Goal: Task Accomplishment & Management: Manage account settings

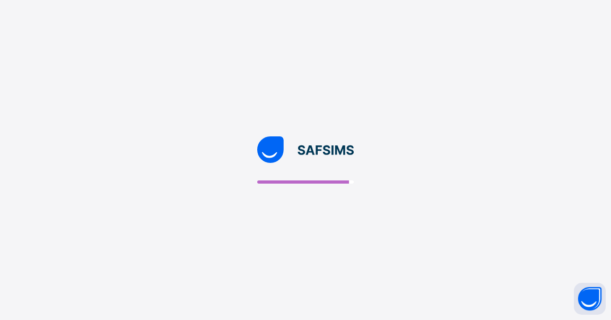
click at [321, 152] on img at bounding box center [305, 149] width 97 height 27
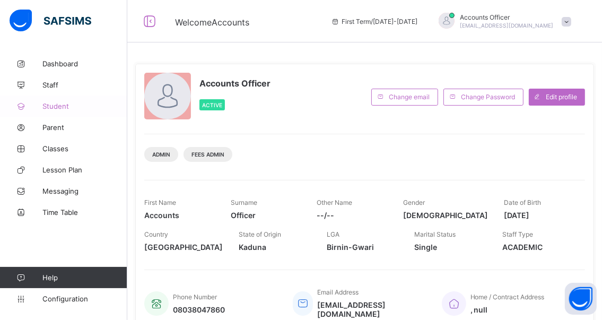
click at [58, 106] on span "Student" at bounding box center [84, 106] width 85 height 8
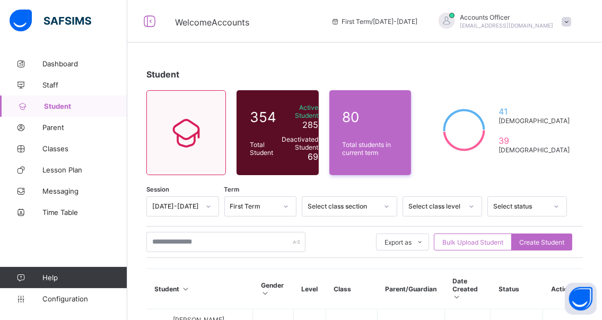
click at [55, 105] on span "Student" at bounding box center [85, 106] width 83 height 8
click at [55, 126] on span "Parent" at bounding box center [84, 127] width 85 height 8
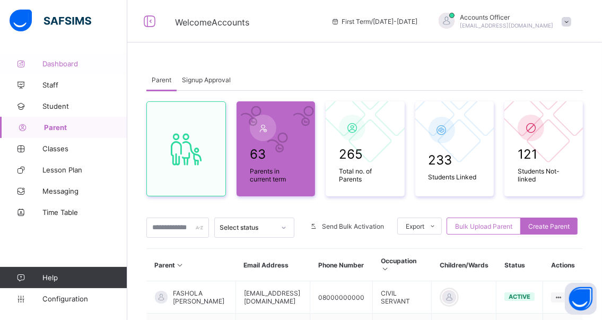
click at [65, 64] on span "Dashboard" at bounding box center [84, 63] width 85 height 8
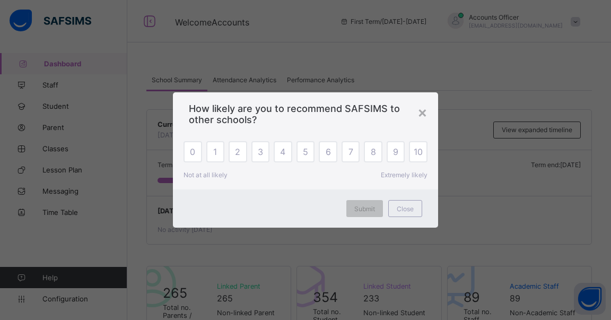
click at [420, 111] on div "×" at bounding box center [422, 112] width 10 height 18
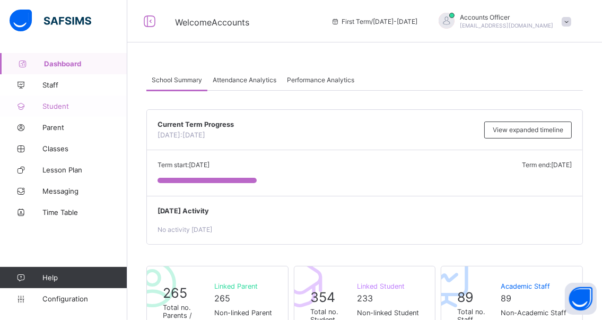
click at [51, 107] on span "Student" at bounding box center [84, 106] width 85 height 8
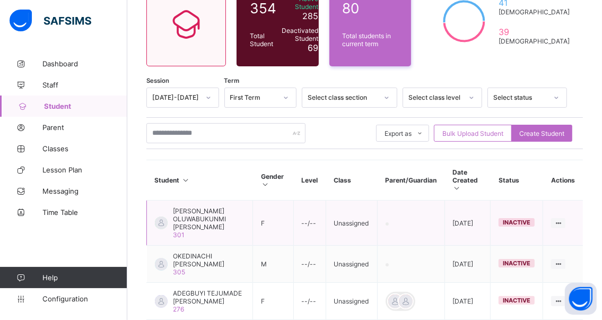
scroll to position [53, 0]
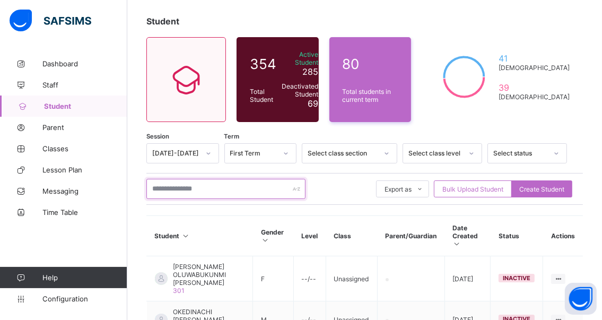
click at [229, 187] on input "text" at bounding box center [225, 189] width 159 height 20
type input "*******"
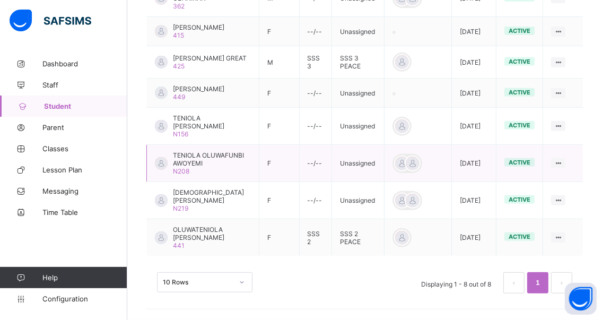
scroll to position [346, 0]
click at [193, 230] on span "OLUWATENIOLA [PERSON_NAME]" at bounding box center [212, 233] width 78 height 16
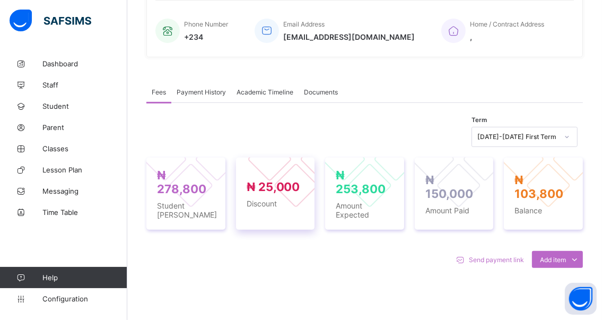
scroll to position [265, 0]
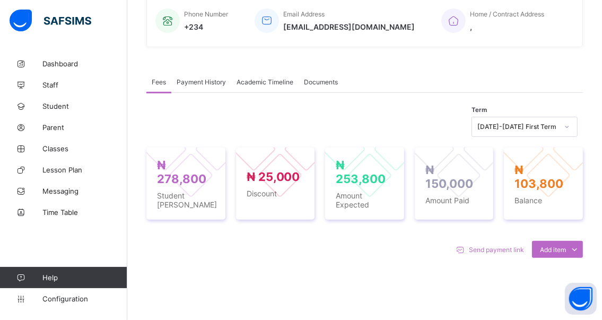
click at [155, 85] on span "Fees" at bounding box center [159, 82] width 14 height 8
click at [159, 86] on span "Fees" at bounding box center [159, 82] width 14 height 8
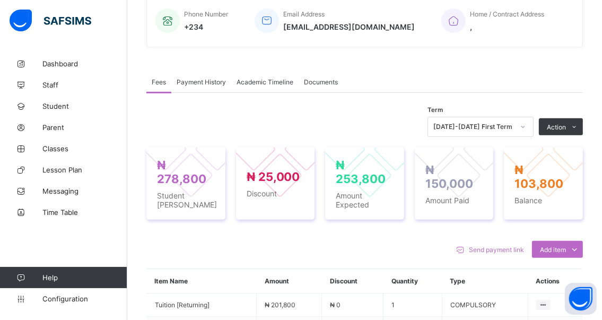
click at [189, 86] on span "Payment History" at bounding box center [201, 82] width 49 height 8
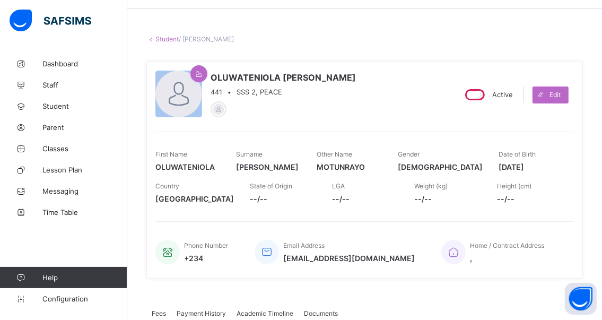
scroll to position [159, 0]
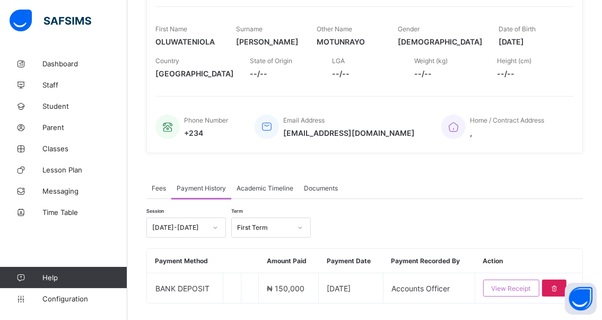
click at [161, 191] on span "Fees" at bounding box center [159, 188] width 14 height 8
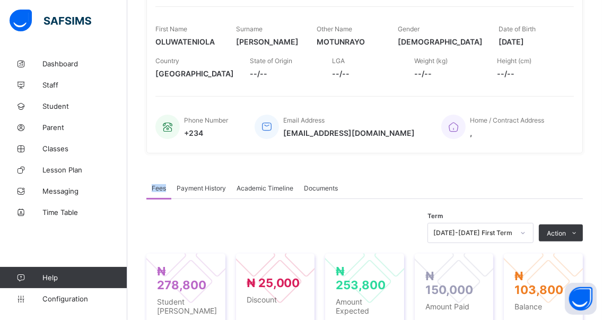
click at [161, 191] on span "Fees" at bounding box center [159, 188] width 14 height 8
click at [158, 189] on span "Fees" at bounding box center [159, 188] width 14 height 8
click at [155, 192] on span "Fees" at bounding box center [159, 188] width 14 height 8
click at [155, 191] on span "Fees" at bounding box center [159, 188] width 14 height 8
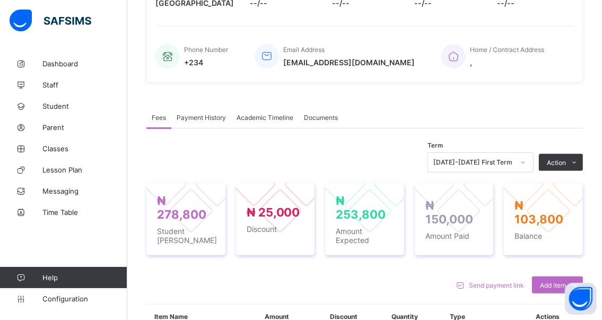
scroll to position [212, 0]
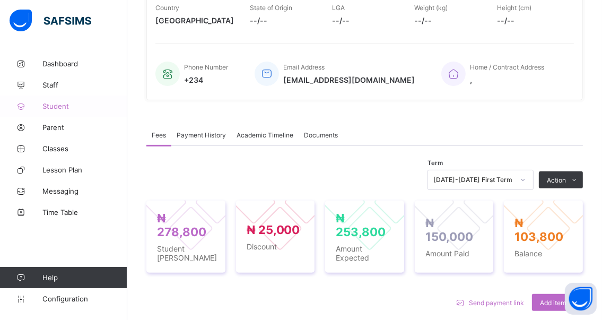
click at [55, 106] on span "Student" at bounding box center [84, 106] width 85 height 8
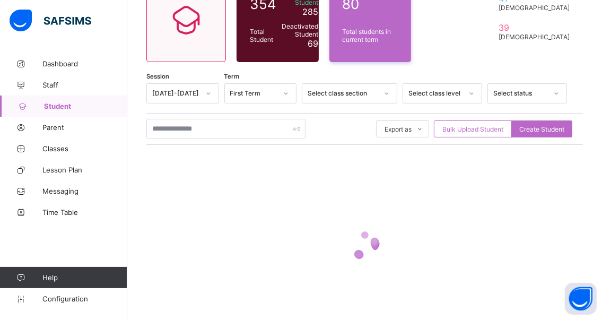
scroll to position [101, 0]
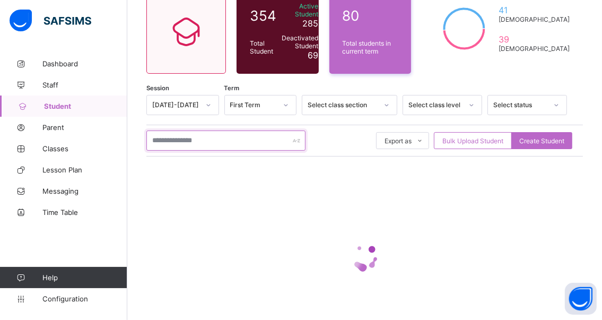
click at [211, 137] on input "text" at bounding box center [225, 140] width 159 height 20
type input "*******"
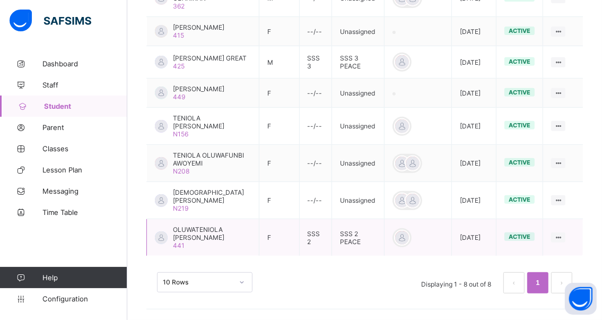
scroll to position [346, 0]
click at [189, 234] on span "OLUWATENIOLA [PERSON_NAME]" at bounding box center [212, 233] width 78 height 16
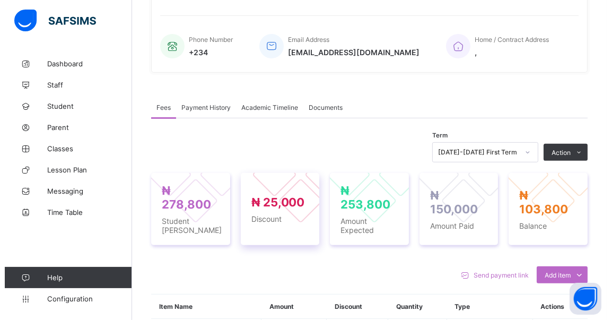
scroll to position [293, 0]
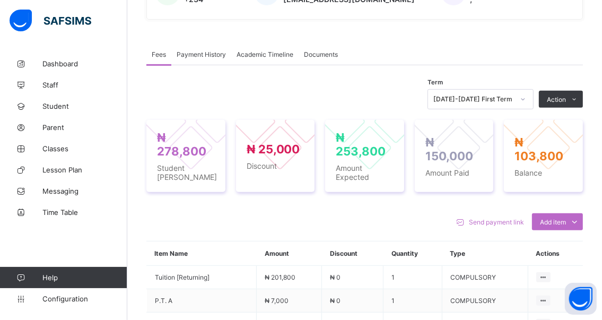
click at [0, 0] on li "Receive Payment" at bounding box center [0, 0] width 0 height 0
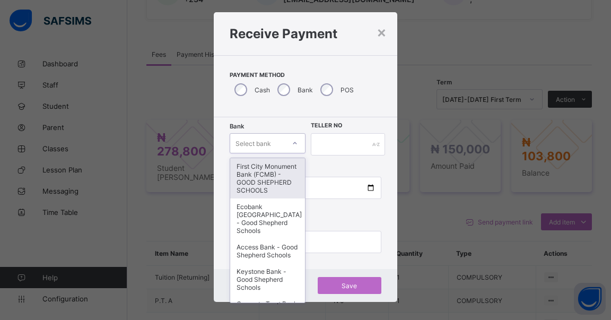
click at [289, 153] on div "option First City Monument Bank (FCMB) - GOOD SHEPHERD SCHOOLS focused, 1 of 9.…" at bounding box center [268, 143] width 76 height 20
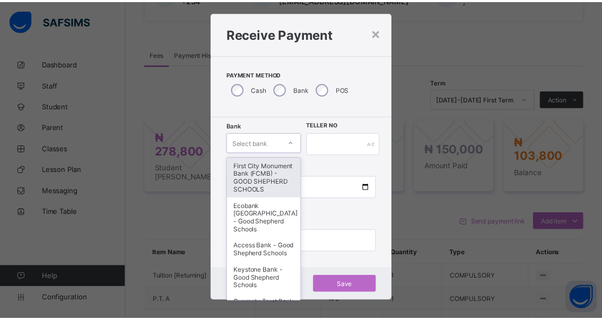
scroll to position [15, 0]
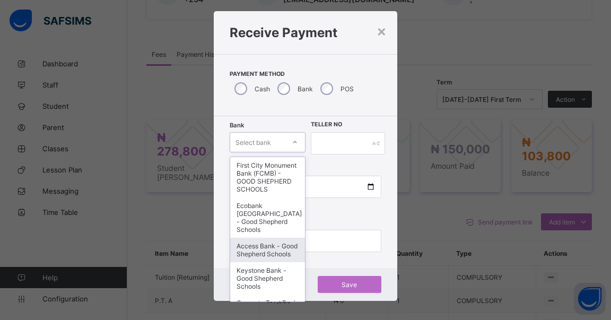
click at [249, 255] on div "Access Bank - Good Shepherd Schools" at bounding box center [267, 250] width 75 height 24
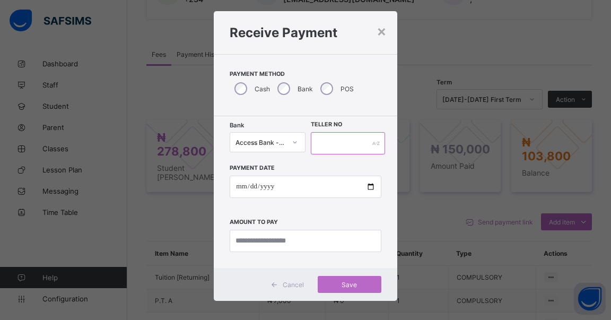
drag, startPoint x: 314, startPoint y: 140, endPoint x: 312, endPoint y: 150, distance: 10.3
click at [316, 140] on input "text" at bounding box center [348, 143] width 74 height 22
type input "******"
click at [367, 183] on input "date" at bounding box center [306, 187] width 152 height 22
type input "**********"
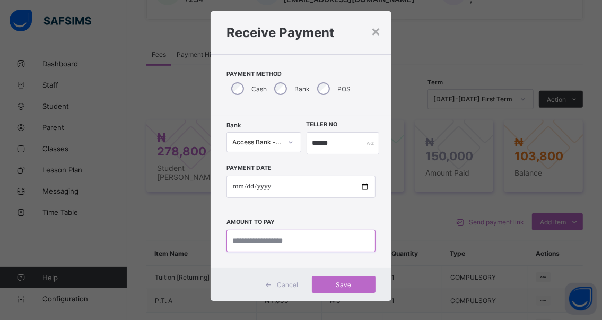
click at [304, 239] on input "currency" at bounding box center [300, 241] width 149 height 22
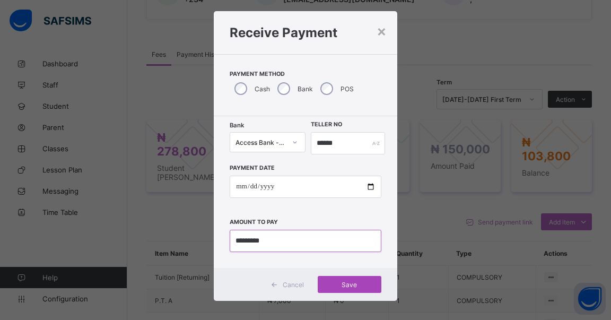
type input "*********"
click at [343, 281] on span "Save" at bounding box center [350, 285] width 48 height 8
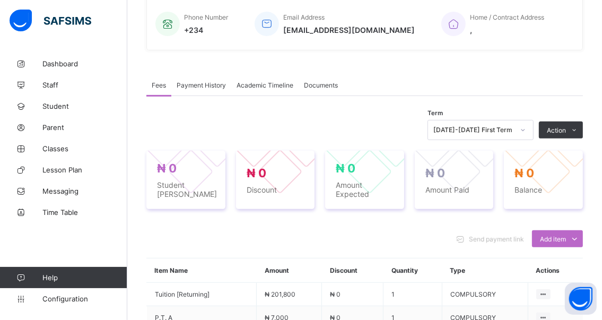
scroll to position [240, 0]
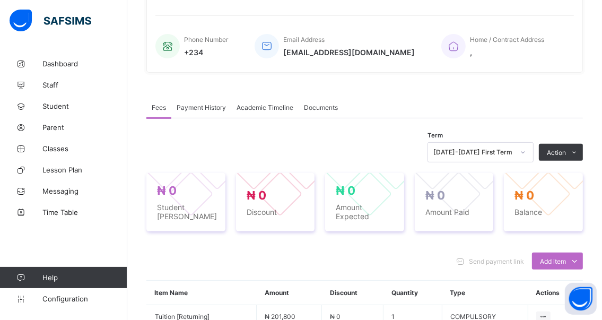
click at [156, 111] on span "Fees" at bounding box center [159, 107] width 14 height 8
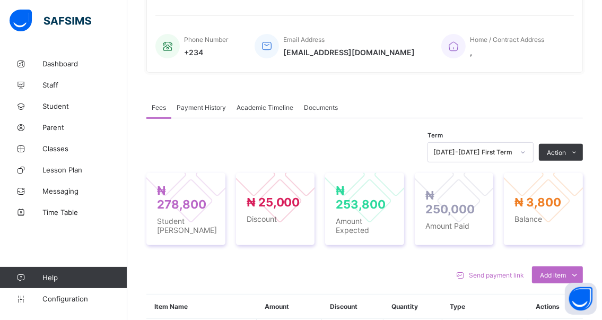
click at [156, 111] on span "Fees" at bounding box center [159, 107] width 14 height 8
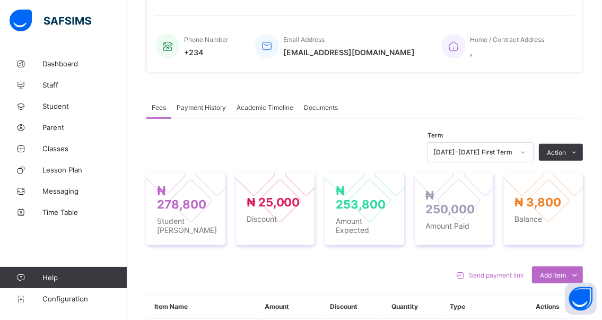
click at [156, 111] on span "Fees" at bounding box center [159, 107] width 14 height 8
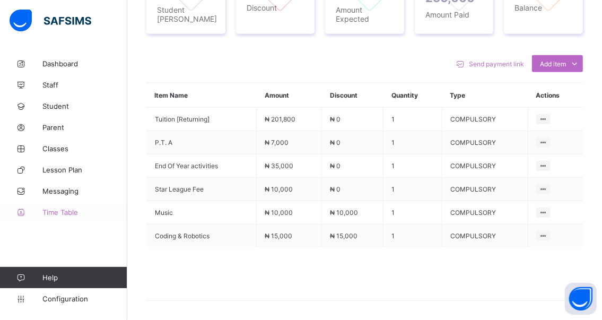
scroll to position [399, 0]
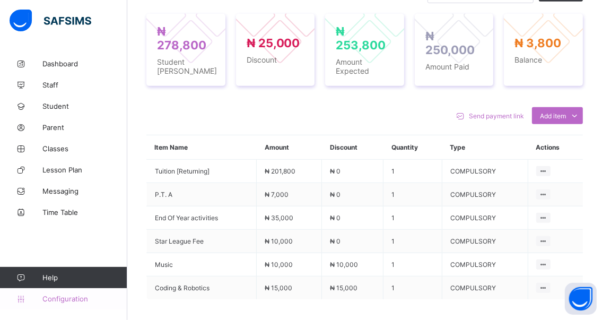
click at [63, 295] on span "Configuration" at bounding box center [84, 298] width 84 height 8
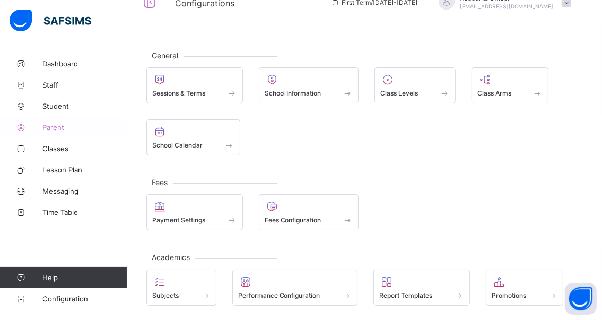
scroll to position [106, 0]
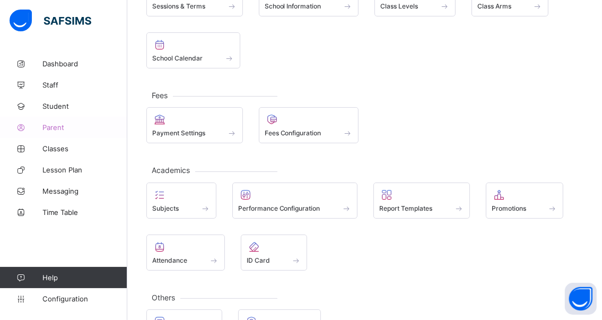
click at [51, 125] on span "Parent" at bounding box center [84, 127] width 85 height 8
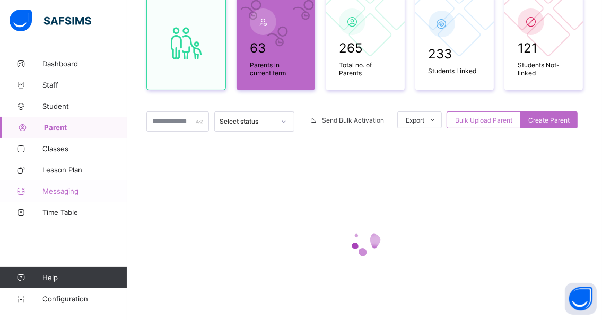
click at [55, 189] on span "Messaging" at bounding box center [84, 191] width 85 height 8
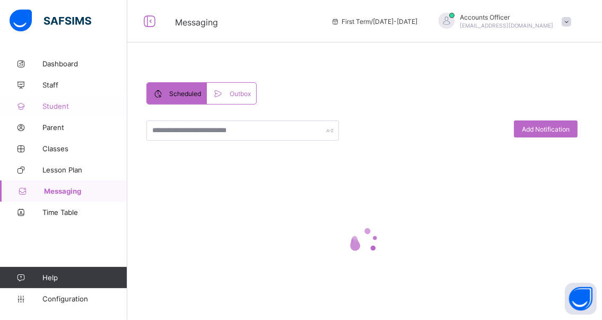
click at [49, 107] on span "Student" at bounding box center [84, 106] width 85 height 8
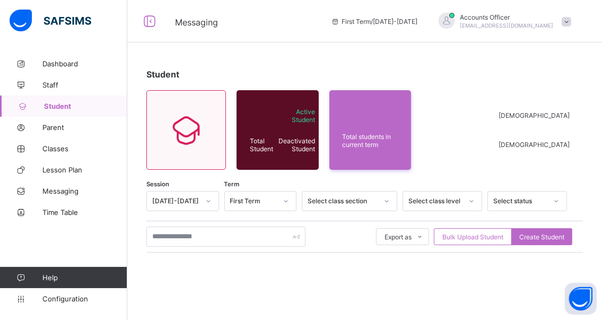
click at [49, 107] on span "Student" at bounding box center [85, 106] width 83 height 8
click at [289, 200] on icon at bounding box center [286, 201] width 6 height 11
click at [250, 257] on div "First Term" at bounding box center [261, 257] width 72 height 16
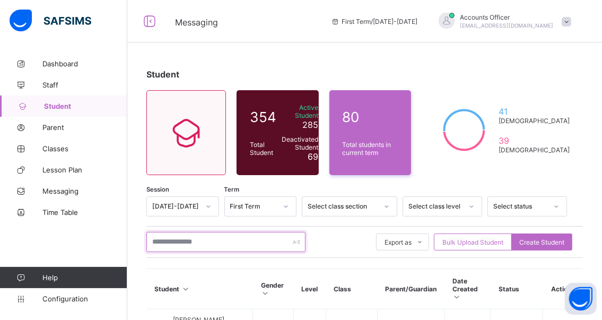
click at [217, 239] on input "text" at bounding box center [225, 242] width 159 height 20
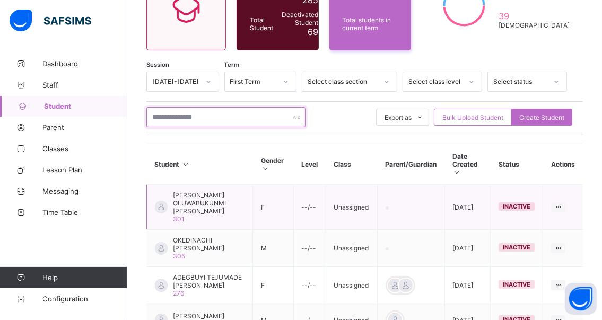
scroll to position [53, 0]
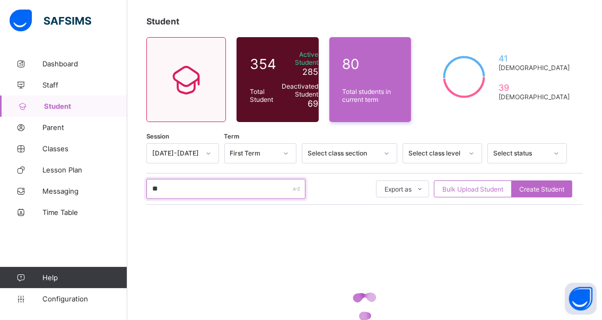
type input "*******"
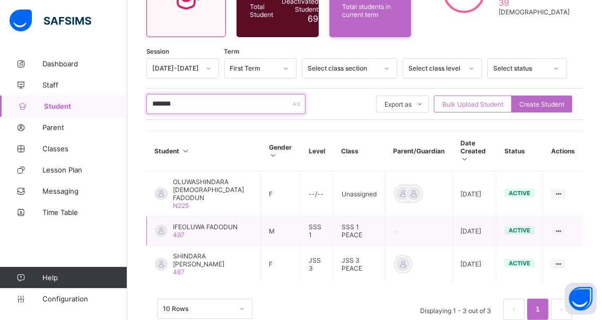
scroll to position [156, 0]
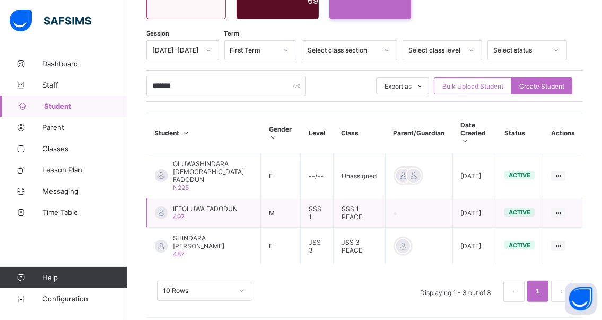
click at [197, 205] on span "IFEOLUWA FADODUN" at bounding box center [205, 209] width 65 height 8
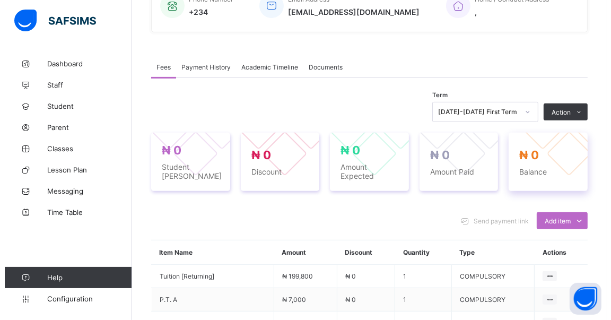
scroll to position [265, 0]
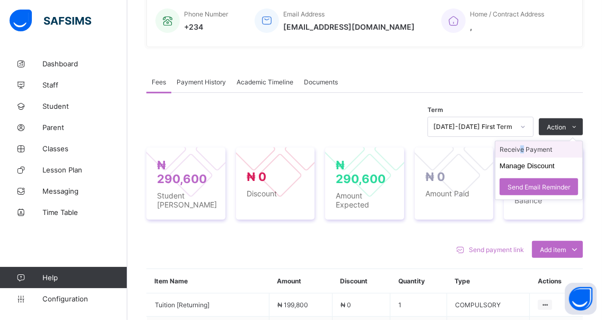
click at [528, 150] on li "Receive Payment" at bounding box center [538, 149] width 87 height 16
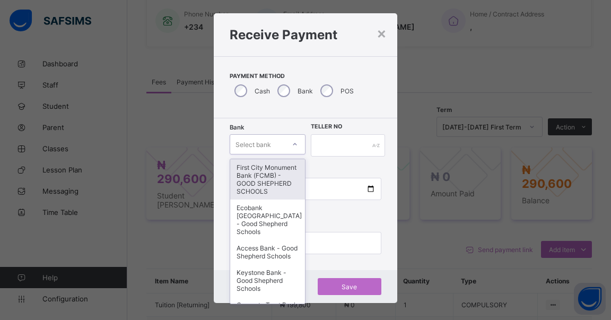
click at [295, 154] on div "option First City Monument Bank (FCMB) - GOOD SHEPHERD SCHOOLS focused, 1 of 9.…" at bounding box center [268, 144] width 76 height 20
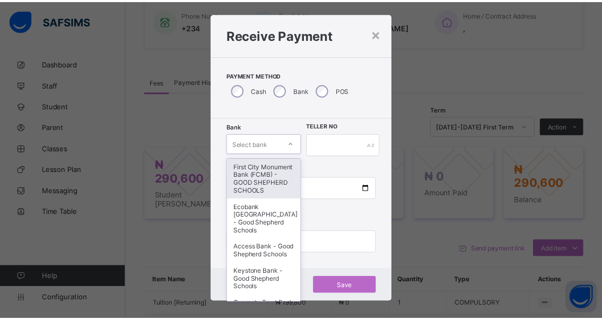
scroll to position [15, 0]
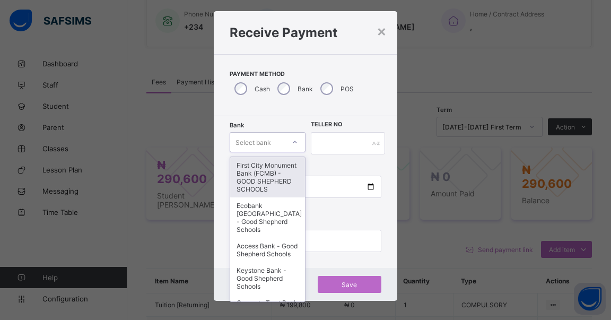
click at [246, 177] on div "First City Monument Bank (FCMB) - GOOD SHEPHERD SCHOOLS" at bounding box center [267, 177] width 75 height 40
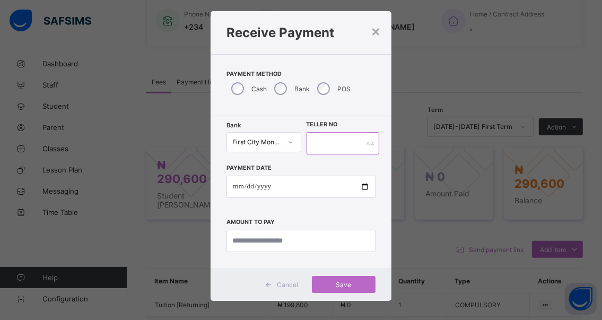
click at [316, 140] on input "text" at bounding box center [343, 143] width 73 height 22
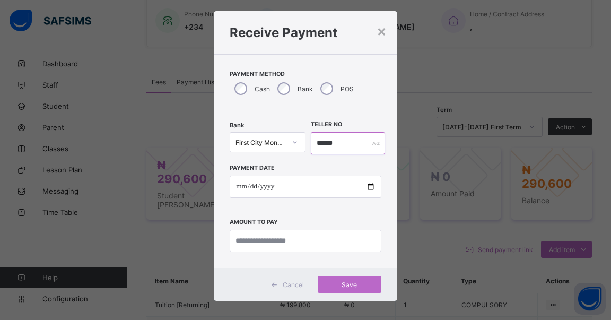
type input "******"
click at [369, 185] on input "date" at bounding box center [306, 187] width 152 height 22
type input "**********"
click at [329, 240] on input "currency" at bounding box center [306, 241] width 152 height 22
click at [381, 32] on div "×" at bounding box center [382, 31] width 10 height 18
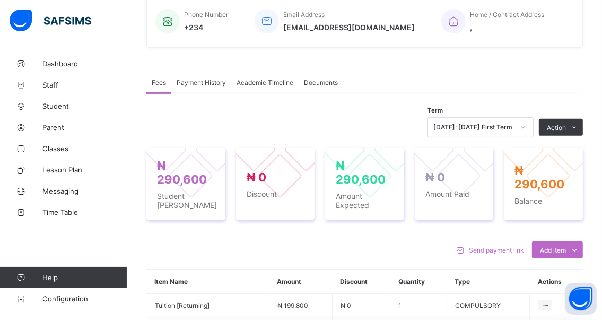
scroll to position [248, 0]
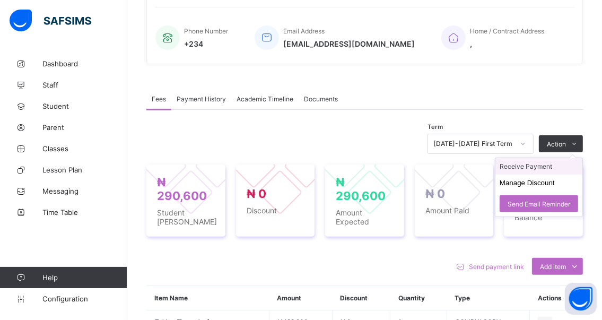
click at [528, 164] on li "Receive Payment" at bounding box center [538, 166] width 87 height 16
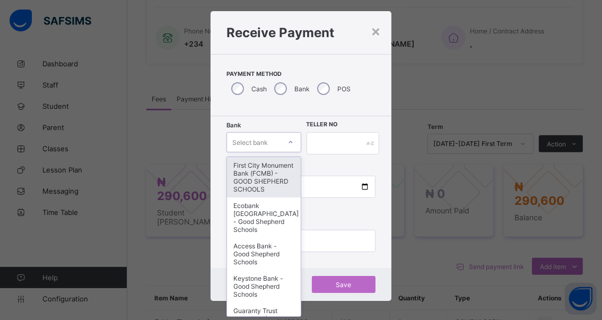
click at [287, 142] on icon at bounding box center [290, 142] width 6 height 11
click at [252, 181] on div "First City Monument Bank (FCMB) - GOOD SHEPHERD SCHOOLS" at bounding box center [263, 177] width 73 height 40
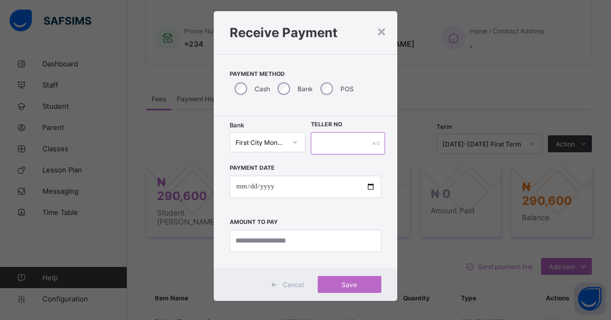
click at [324, 144] on input "text" at bounding box center [348, 143] width 74 height 22
type input "******"
click at [366, 185] on input "date" at bounding box center [306, 187] width 152 height 22
type input "**********"
click at [314, 238] on input "currency" at bounding box center [306, 241] width 152 height 22
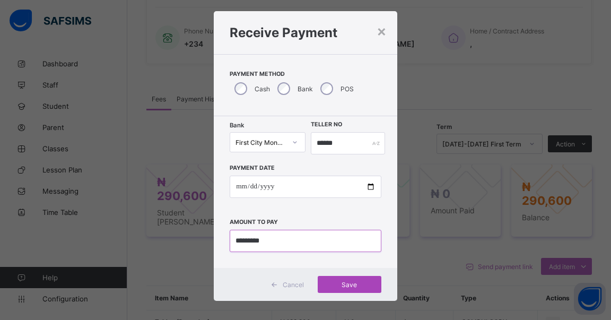
type input "*********"
click at [343, 284] on span "Save" at bounding box center [350, 285] width 48 height 8
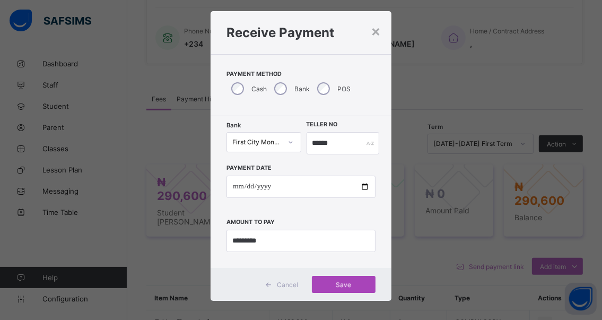
click at [341, 283] on span "Save" at bounding box center [344, 285] width 48 height 8
click at [339, 282] on div "Save" at bounding box center [344, 284] width 64 height 17
click at [342, 282] on span "Save" at bounding box center [344, 285] width 48 height 8
click at [343, 282] on div "Save" at bounding box center [344, 284] width 64 height 17
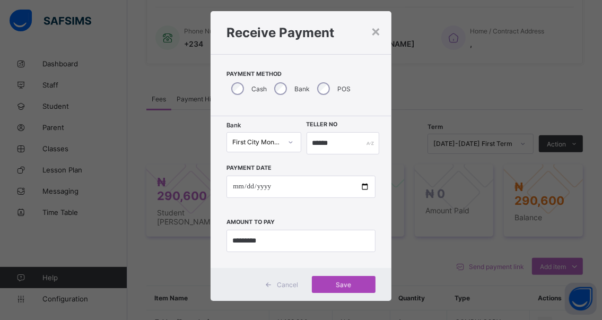
click at [338, 282] on div "Save" at bounding box center [344, 284] width 64 height 17
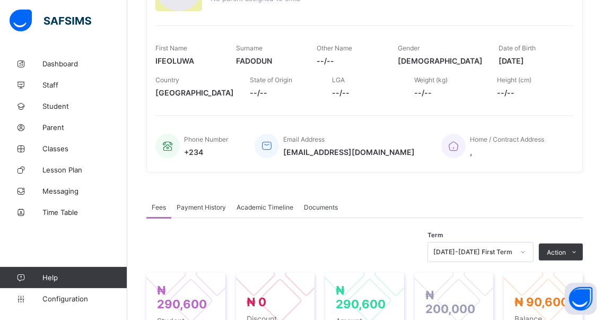
scroll to position [212, 0]
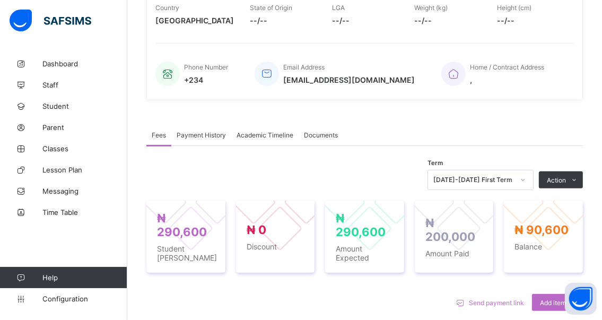
click at [157, 134] on span "Fees" at bounding box center [159, 135] width 14 height 8
click at [159, 136] on span "Fees" at bounding box center [159, 135] width 14 height 8
click at [159, 134] on span "Fees" at bounding box center [159, 135] width 14 height 8
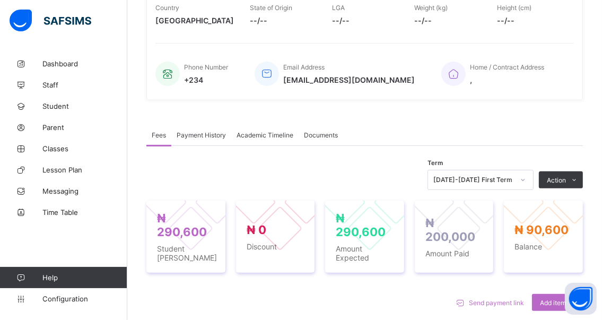
click at [195, 134] on span "Payment History" at bounding box center [201, 135] width 49 height 8
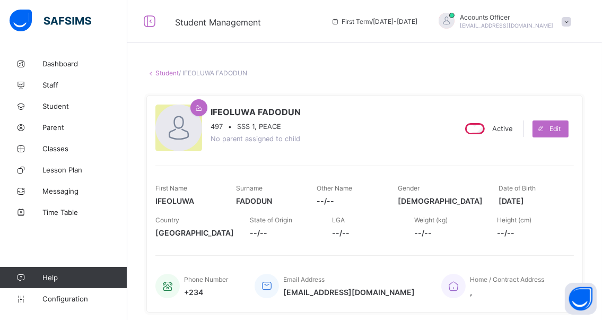
scroll to position [106, 0]
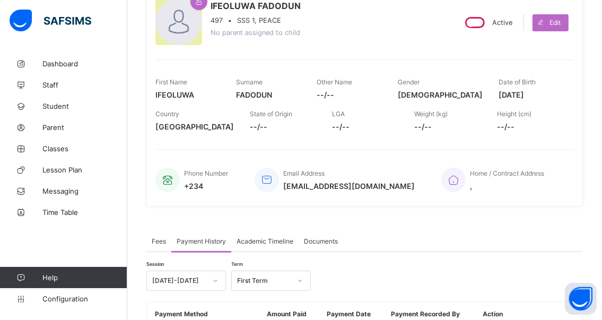
click at [59, 315] on div "Dashboard Staff Student Parent Classes Lesson Plan Messaging Time Table Help Co…" at bounding box center [63, 180] width 127 height 277
click at [53, 105] on span "Student" at bounding box center [84, 106] width 85 height 8
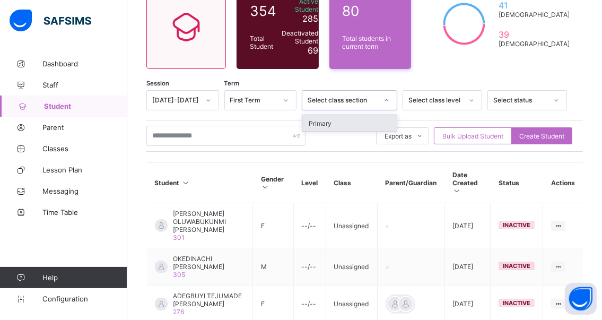
click at [393, 99] on div at bounding box center [387, 100] width 18 height 17
click at [292, 108] on div at bounding box center [286, 100] width 18 height 17
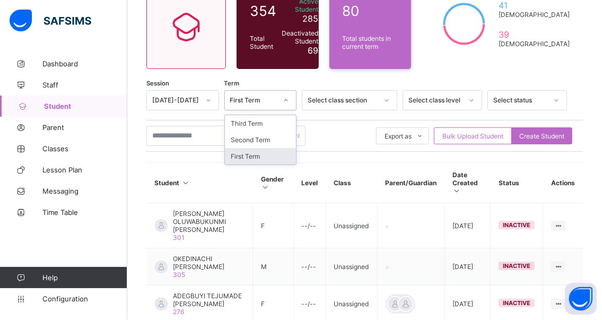
click at [245, 159] on div "First Term" at bounding box center [261, 156] width 72 height 16
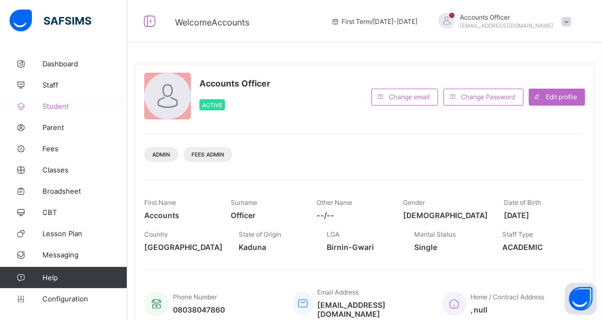
click at [66, 106] on span "Student" at bounding box center [84, 106] width 85 height 8
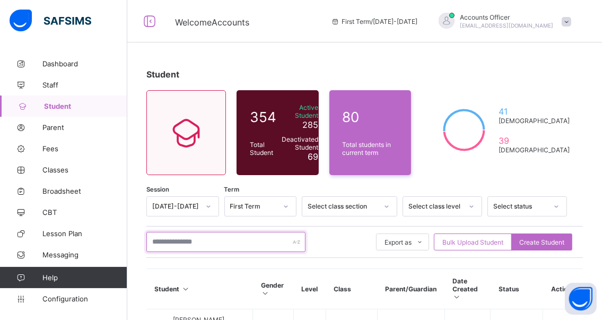
click at [219, 245] on input "text" at bounding box center [225, 242] width 159 height 20
type input "*******"
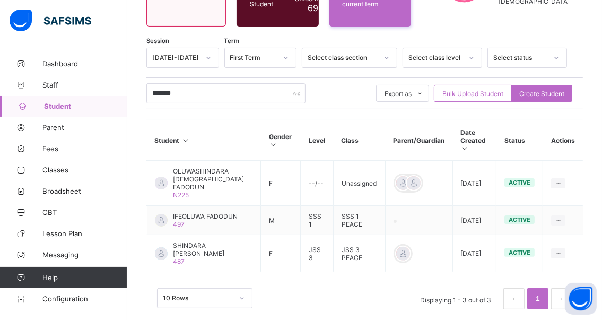
scroll to position [149, 0]
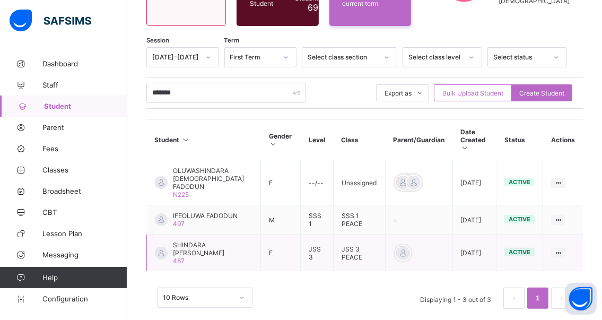
click at [199, 243] on span "SHINDARA [PERSON_NAME]" at bounding box center [213, 249] width 80 height 16
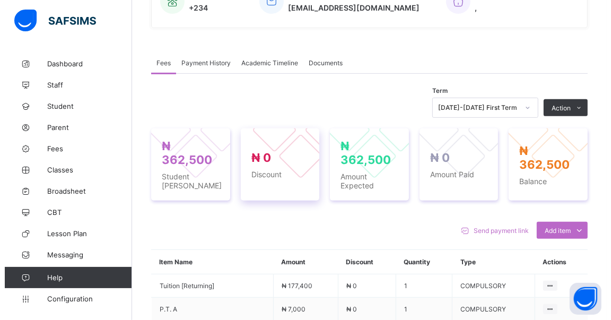
scroll to position [308, 0]
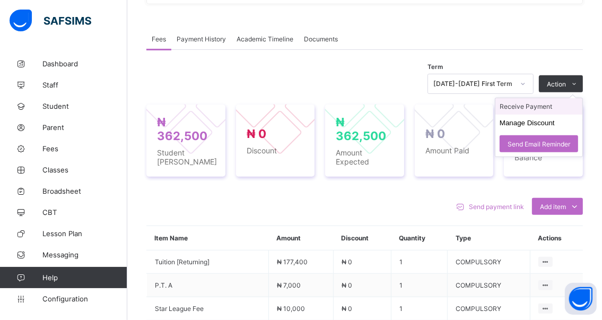
click at [531, 109] on li "Receive Payment" at bounding box center [538, 106] width 87 height 16
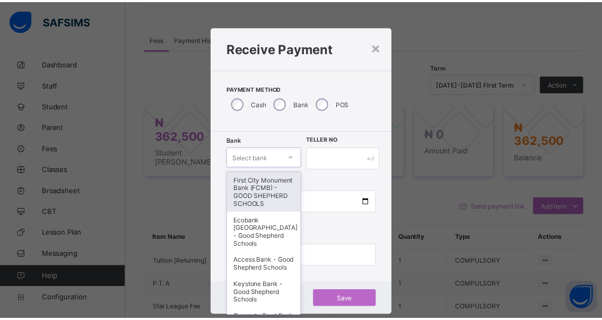
scroll to position [15, 0]
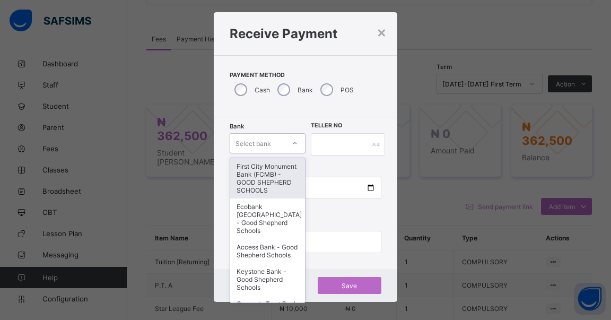
click at [291, 153] on div "option First City Monument Bank (FCMB) - GOOD SHEPHERD SCHOOLS focused, 1 of 9.…" at bounding box center [268, 143] width 76 height 20
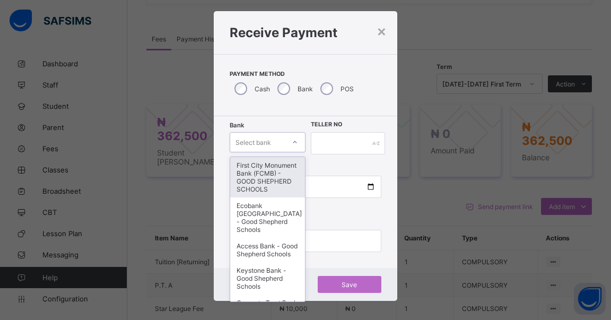
click at [257, 178] on div "First City Monument Bank (FCMB) - GOOD SHEPHERD SCHOOLS" at bounding box center [267, 177] width 75 height 40
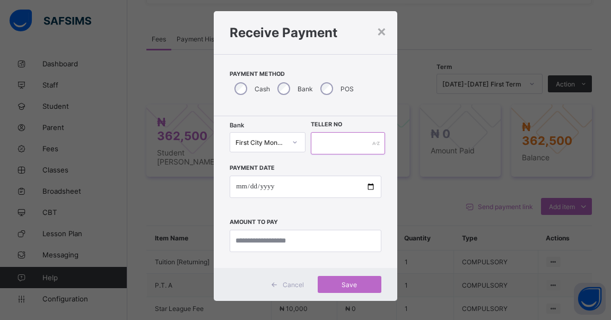
click at [325, 144] on input "text" at bounding box center [348, 143] width 74 height 22
type input "******"
click at [372, 183] on input "date" at bounding box center [306, 187] width 152 height 22
type input "**********"
